Goal: Register for event/course

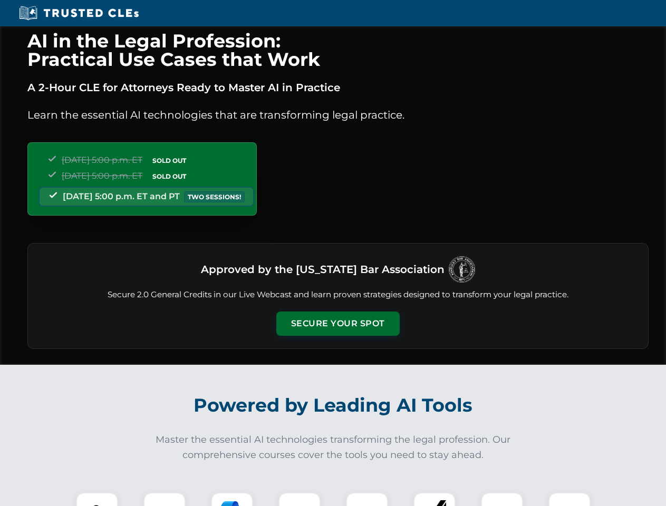
click at [337, 324] on button "Secure Your Spot" at bounding box center [337, 323] width 123 height 24
